Goal: Use online tool/utility: Utilize a website feature to perform a specific function

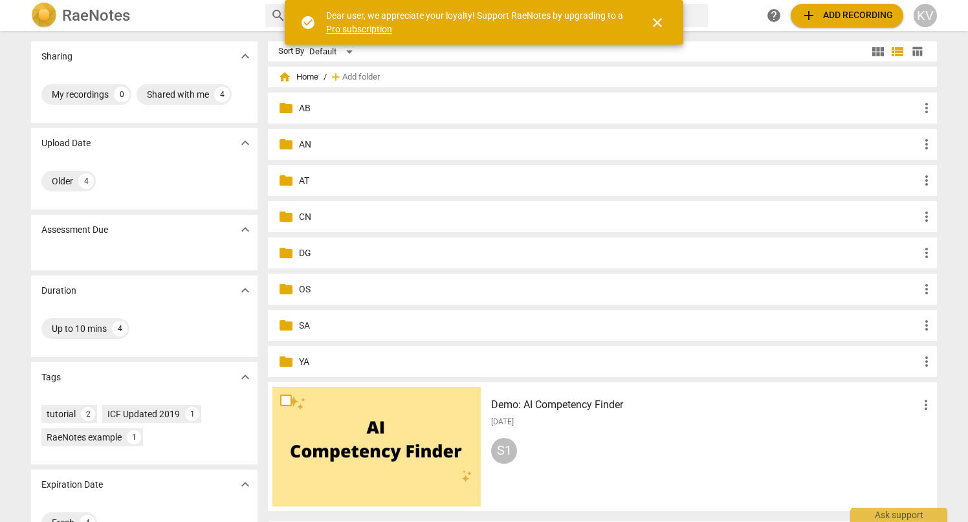
click at [302, 215] on p "CN" at bounding box center [609, 217] width 620 height 14
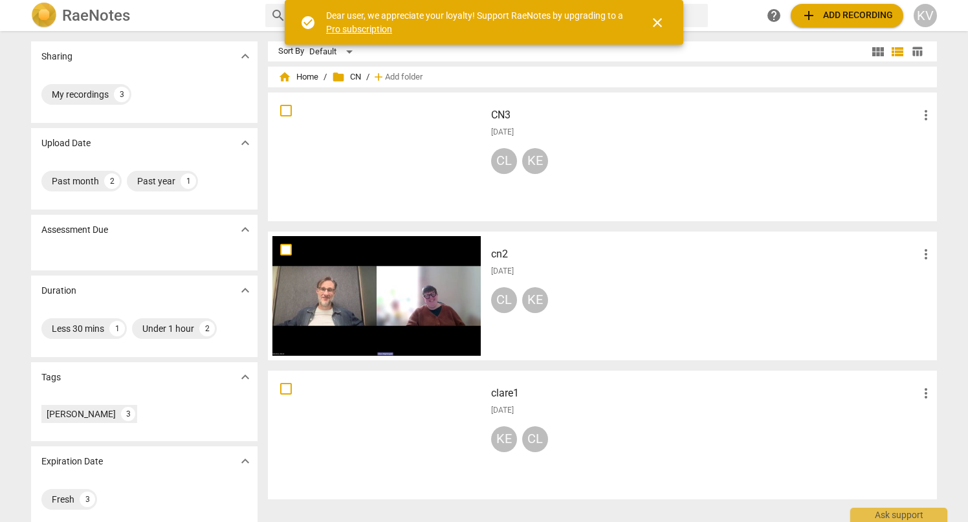
click at [843, 17] on span "add Add recording" at bounding box center [847, 16] width 92 height 16
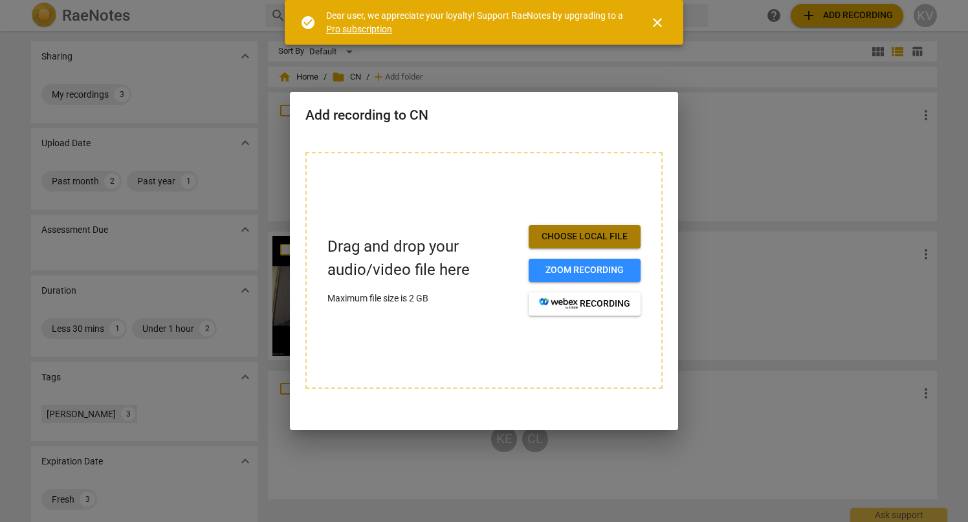
click at [561, 230] on span "Choose local file" at bounding box center [584, 236] width 91 height 13
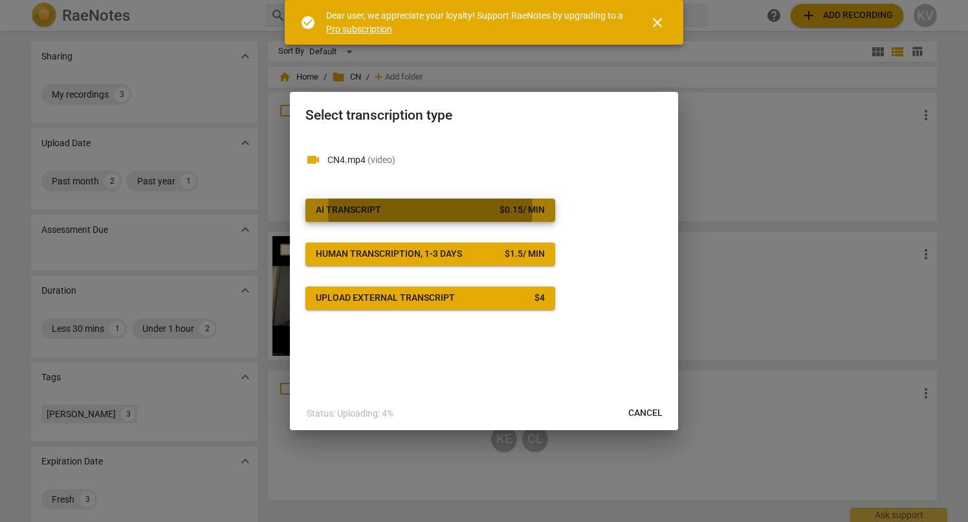
click at [428, 209] on span "AI Transcript $ 0.15 / min" at bounding box center [430, 210] width 229 height 13
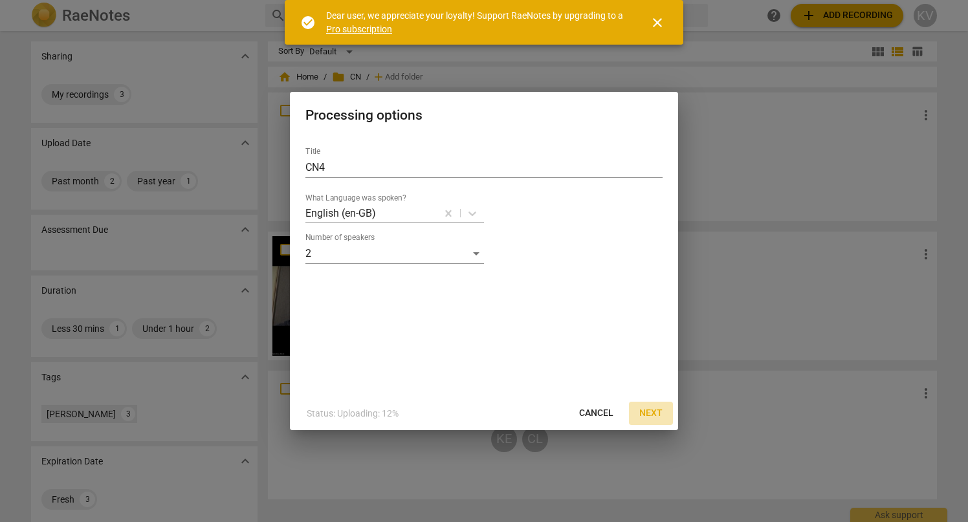
click at [645, 412] on span "Next" at bounding box center [651, 413] width 23 height 13
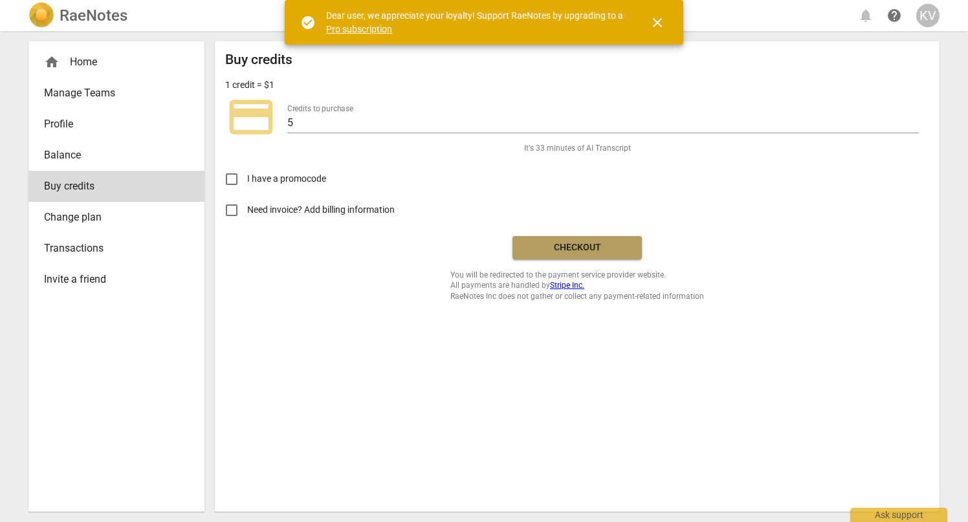
click at [588, 254] on button "Checkout" at bounding box center [577, 247] width 129 height 23
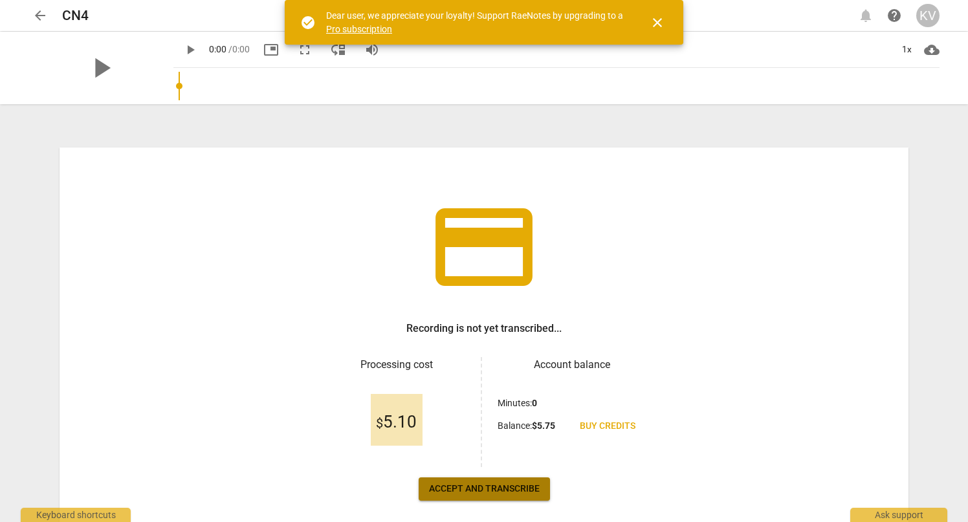
click at [491, 495] on span "Accept and transcribe" at bounding box center [484, 489] width 111 height 13
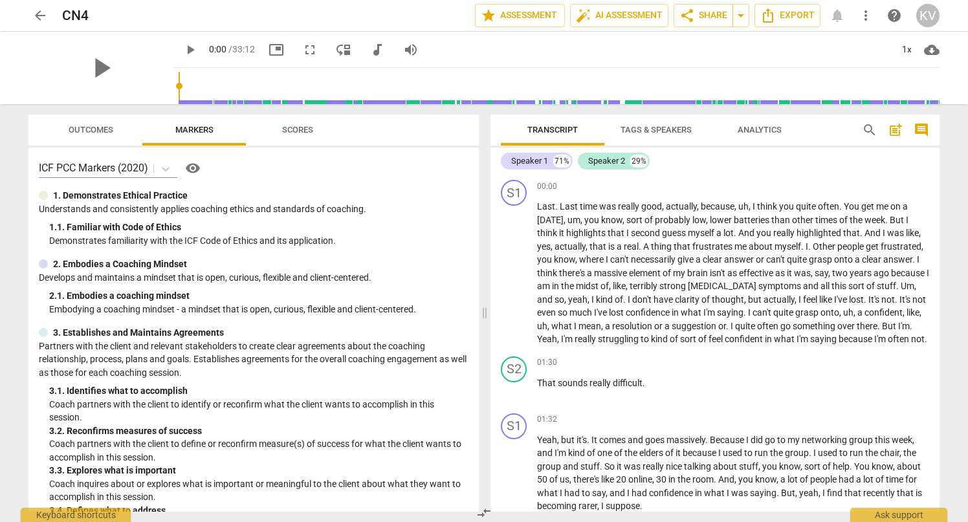
click at [649, 134] on span "Tags & Speakers" at bounding box center [656, 130] width 71 height 10
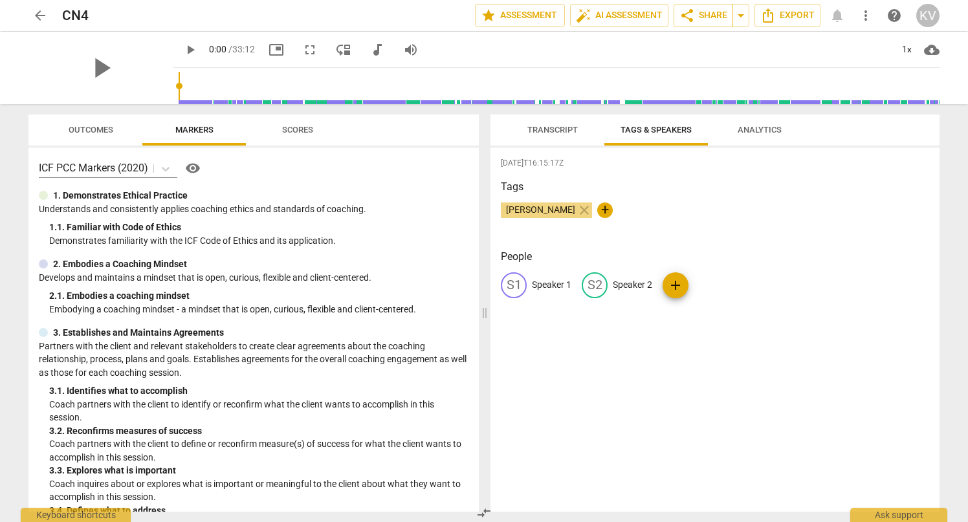
click at [544, 289] on p "Speaker 1" at bounding box center [551, 285] width 39 height 14
type input "[PERSON_NAME]"
click at [703, 280] on p "Speaker 2" at bounding box center [716, 285] width 39 height 14
type input "Kent"
click at [627, 8] on span "auto_fix_high AI Assessment" at bounding box center [619, 16] width 87 height 16
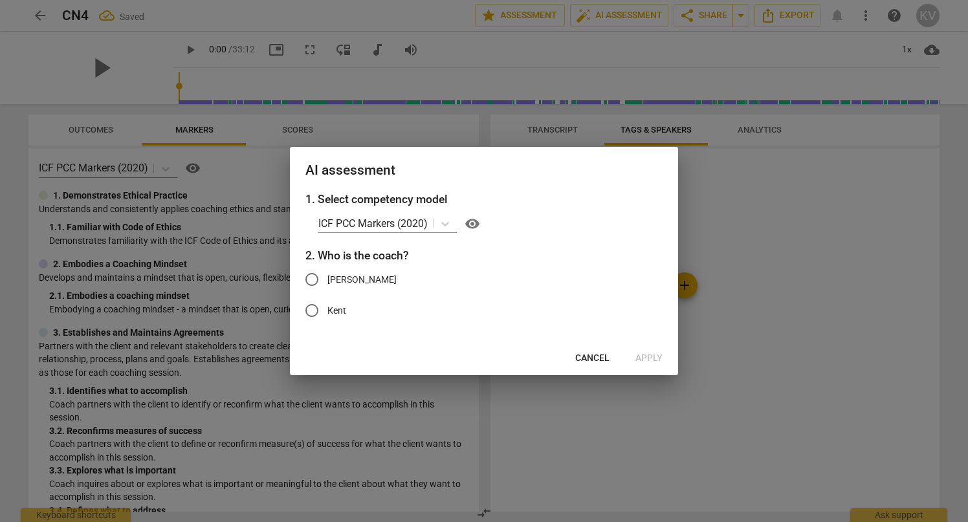
click at [324, 311] on input "Kent" at bounding box center [311, 310] width 31 height 31
radio input "true"
click at [646, 356] on span "Apply" at bounding box center [649, 358] width 27 height 13
